Goal: Complete application form: Complete application form

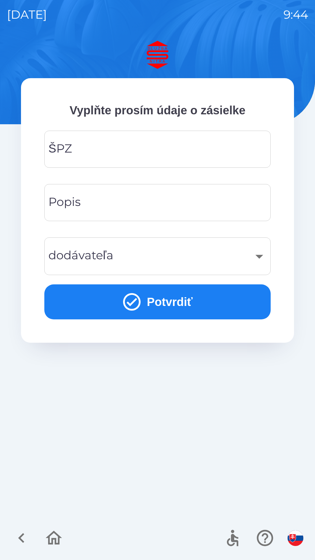
click at [107, 147] on input "ŠPZ" at bounding box center [157, 149] width 212 height 23
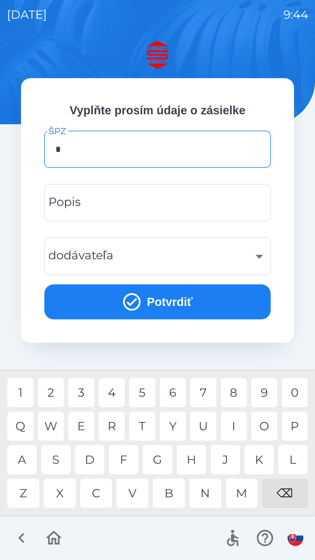
click at [98, 497] on div "C" at bounding box center [96, 493] width 32 height 29
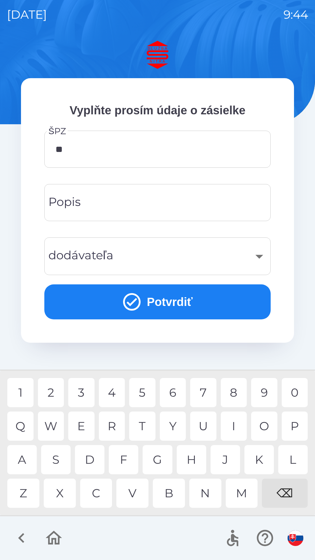
click at [21, 459] on div "A" at bounding box center [21, 459] width 29 height 29
click at [177, 392] on div "6" at bounding box center [173, 392] width 26 height 29
click at [291, 394] on div "0" at bounding box center [295, 392] width 26 height 29
click at [107, 393] on div "4" at bounding box center [112, 392] width 26 height 29
type input "*******"
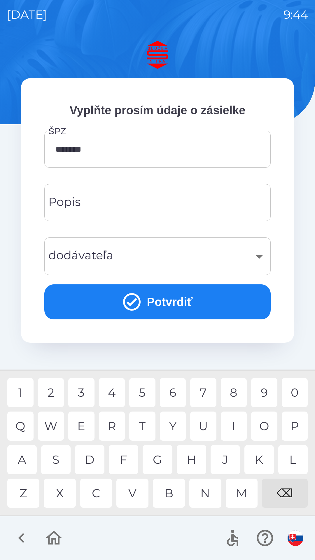
click at [143, 204] on input "Popis" at bounding box center [157, 202] width 212 height 23
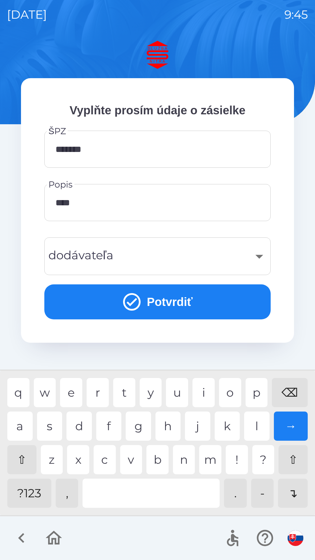
click at [28, 421] on div "a" at bounding box center [19, 426] width 25 height 29
click at [259, 429] on div "l" at bounding box center [256, 426] width 25 height 29
type input "********"
click at [25, 426] on div "a" at bounding box center [19, 426] width 25 height 29
click at [158, 261] on div "​" at bounding box center [157, 256] width 212 height 24
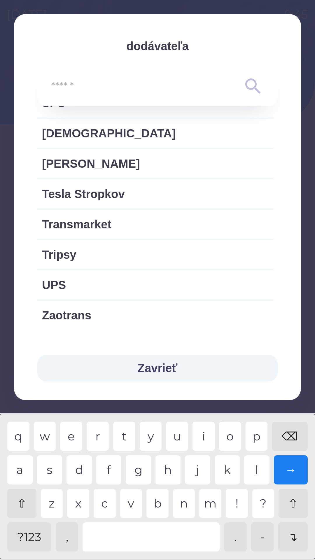
scroll to position [1204, 0]
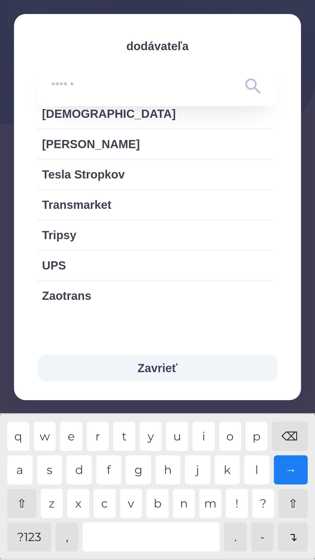
click at [170, 370] on button "Zavrieť" at bounding box center [157, 368] width 240 height 27
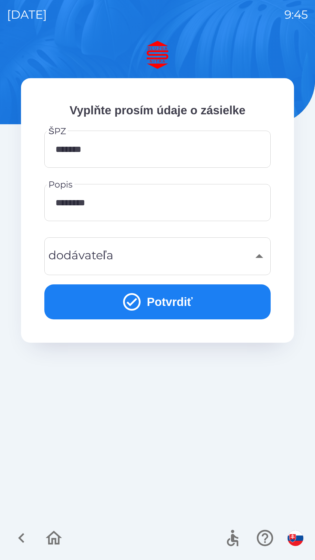
click at [179, 299] on button "Potvrdiť" at bounding box center [157, 301] width 226 height 35
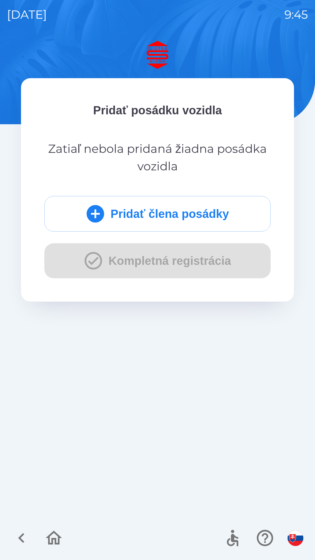
click at [214, 264] on div "Pridať člena posádky Kompletná registrácia" at bounding box center [157, 237] width 226 height 82
click at [217, 216] on button "Pridať člena posádky" at bounding box center [157, 214] width 226 height 36
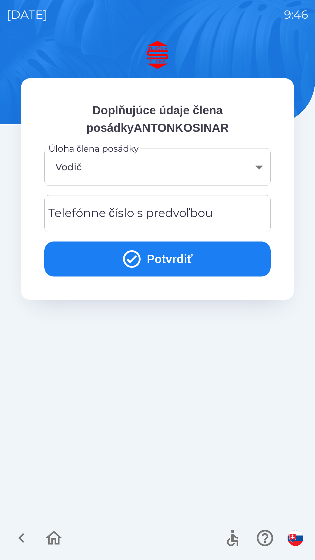
click at [222, 164] on body "[DATE] 9:46 Doplňujúce údaje člena posádkyANTONKOSINAR Úloha člena posádky Vodi…" at bounding box center [157, 280] width 315 height 560
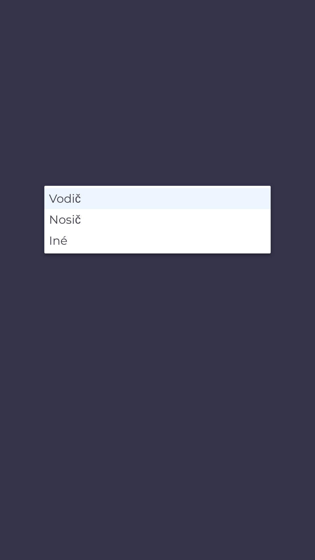
click at [106, 198] on li "Vodič" at bounding box center [157, 198] width 226 height 21
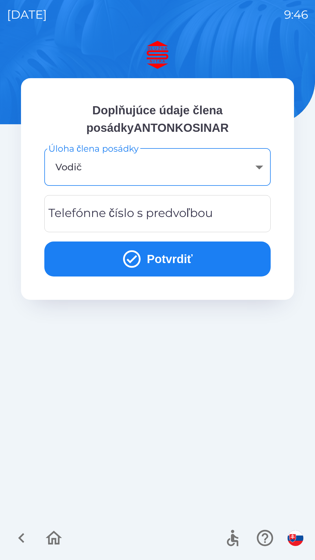
click at [120, 213] on div "Telefónne číslo s predvoľbou Telefónne číslo s predvoľbou" at bounding box center [157, 213] width 226 height 37
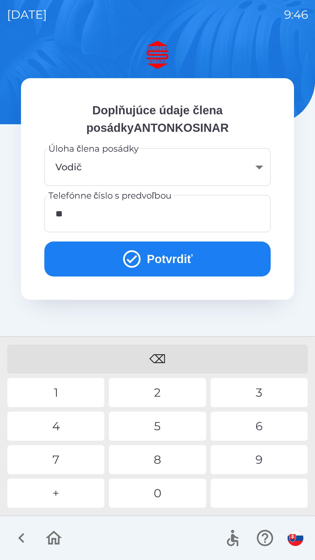
click at [64, 426] on div "4" at bounding box center [55, 426] width 97 height 29
click at [173, 419] on div "5" at bounding box center [157, 426] width 97 height 29
click at [175, 387] on div "2" at bounding box center [157, 392] width 97 height 29
click at [67, 424] on div "4" at bounding box center [55, 426] width 97 height 29
type input "**********"
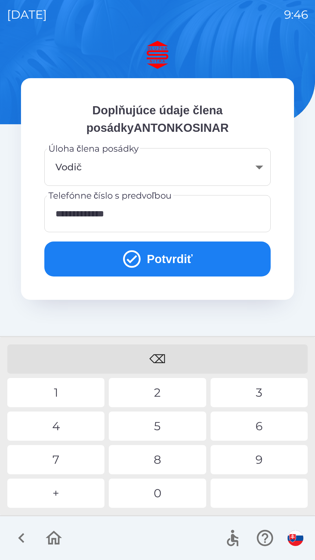
click at [168, 257] on button "Potvrdiť" at bounding box center [157, 259] width 226 height 35
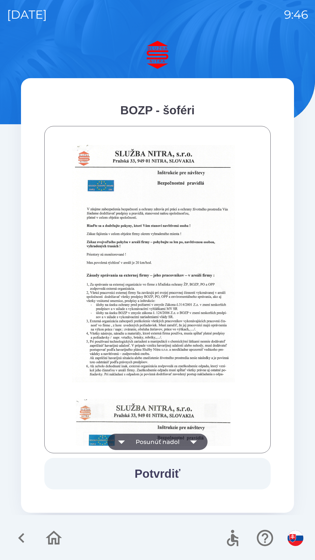
click at [172, 436] on button "Posunúť nadol" at bounding box center [158, 442] width 100 height 16
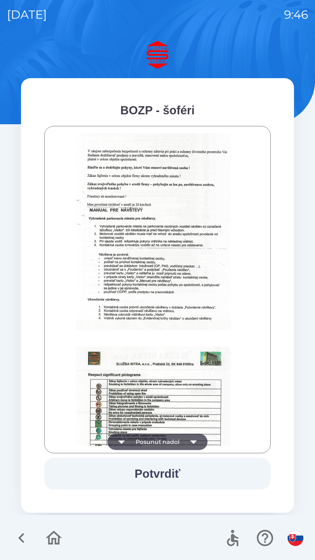
click at [180, 439] on button "Posunúť nadol" at bounding box center [158, 442] width 100 height 16
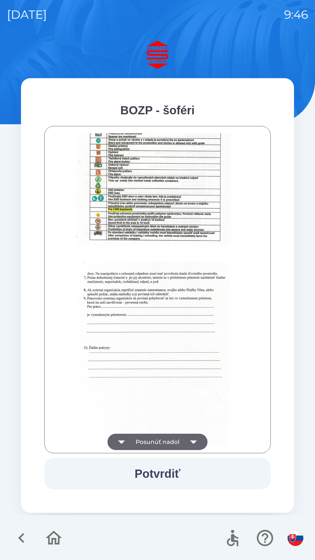
click at [176, 439] on button "Posunúť nadol" at bounding box center [158, 442] width 100 height 16
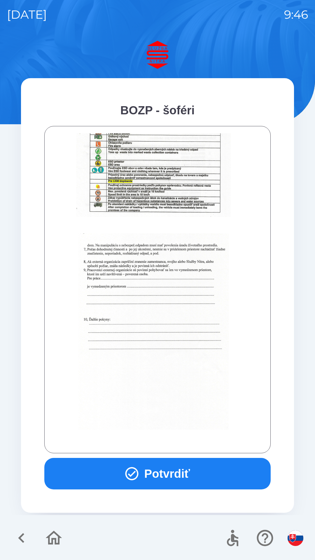
click at [177, 439] on div at bounding box center [158, 289] width 212 height 313
click at [183, 474] on button "Potvrdiť" at bounding box center [157, 474] width 226 height 32
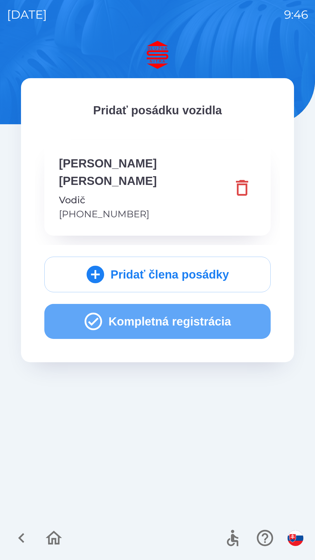
click at [196, 310] on button "Kompletná registrácia" at bounding box center [157, 321] width 226 height 35
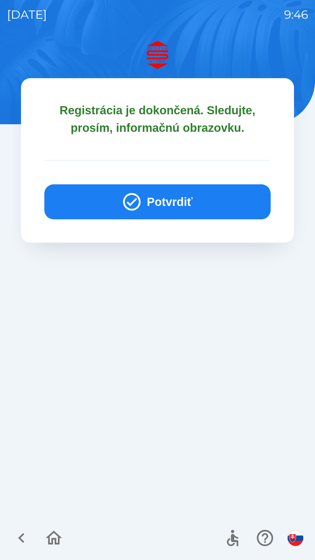
click at [198, 205] on button "Potvrdiť" at bounding box center [157, 201] width 226 height 35
